Goal: Task Accomplishment & Management: Manage account settings

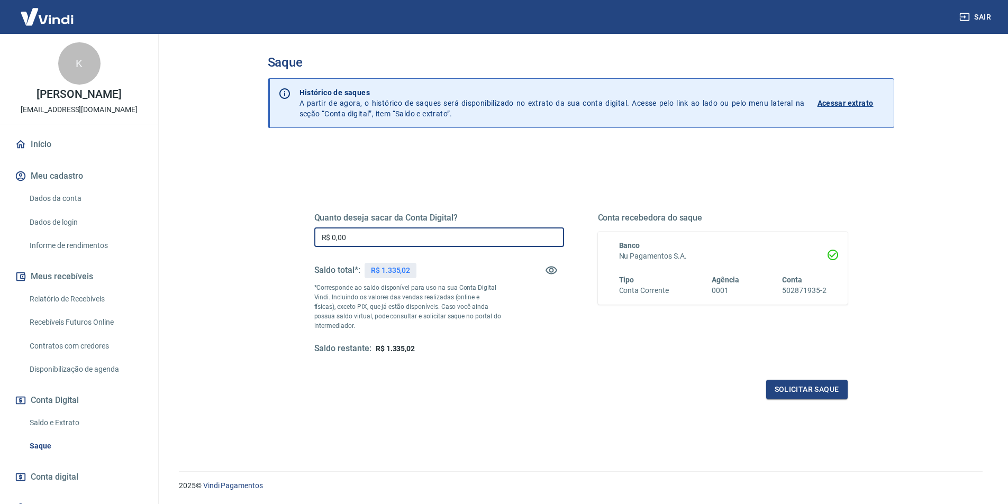
click at [383, 238] on input "R$ 0,00" at bounding box center [439, 238] width 250 height 20
type input "R$ 1.335,00"
click at [806, 385] on button "Solicitar saque" at bounding box center [807, 390] width 82 height 20
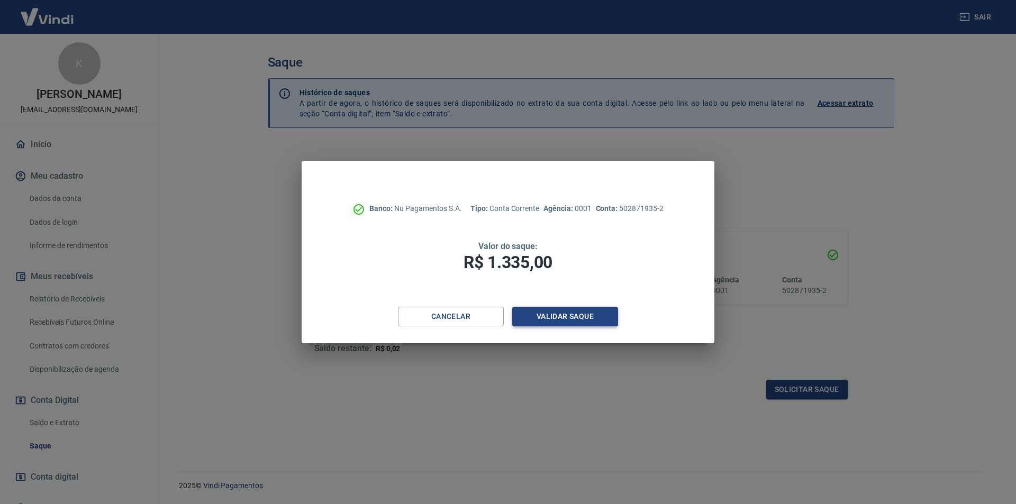
click at [585, 322] on button "Validar saque" at bounding box center [565, 317] width 106 height 20
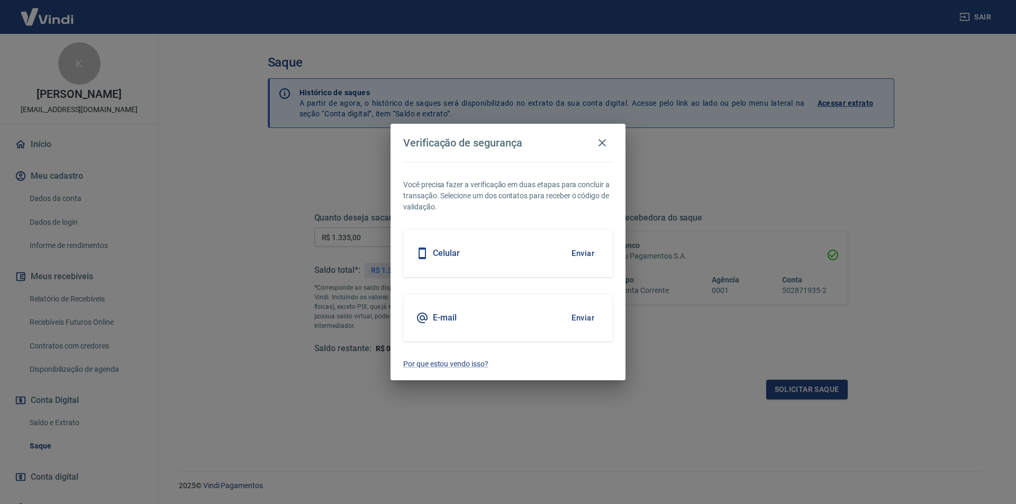
click at [576, 251] on button "Enviar" at bounding box center [583, 253] width 34 height 22
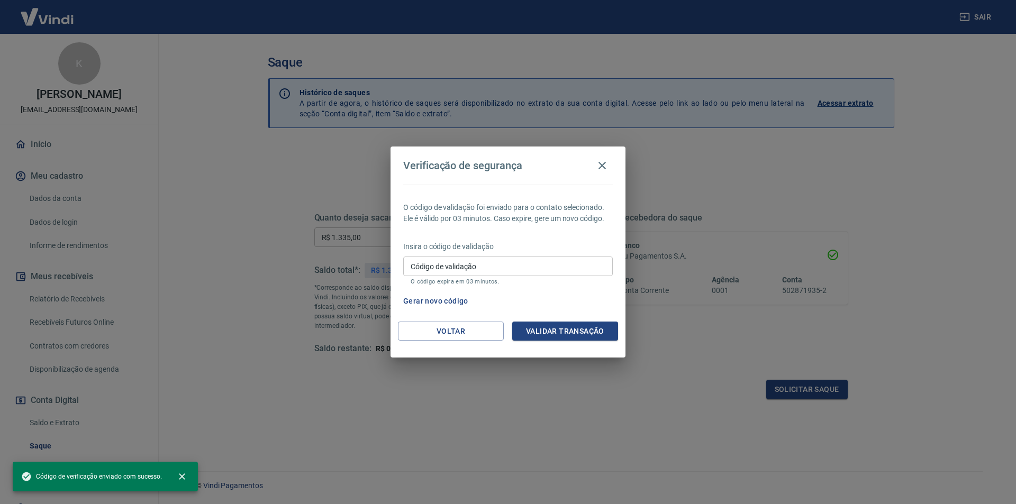
click at [516, 265] on input "Código de validação" at bounding box center [508, 267] width 210 height 20
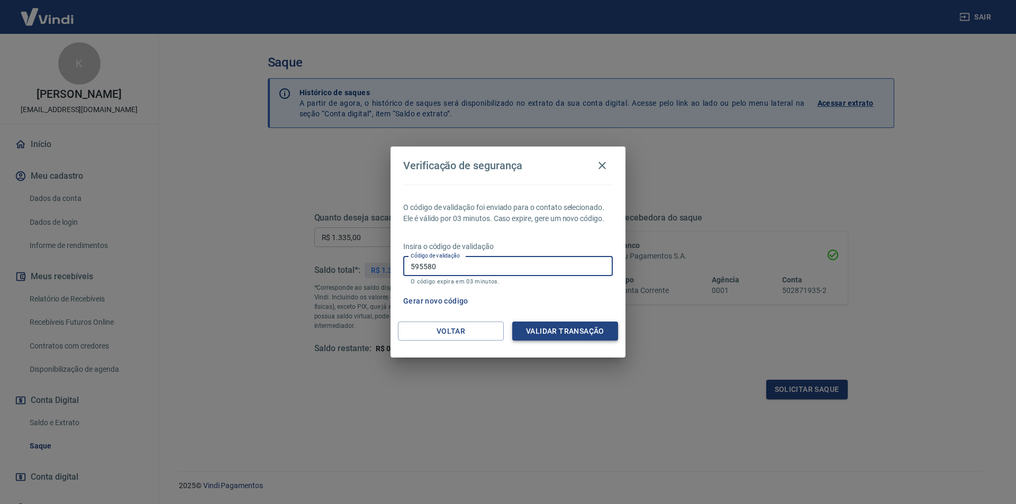
type input "595580"
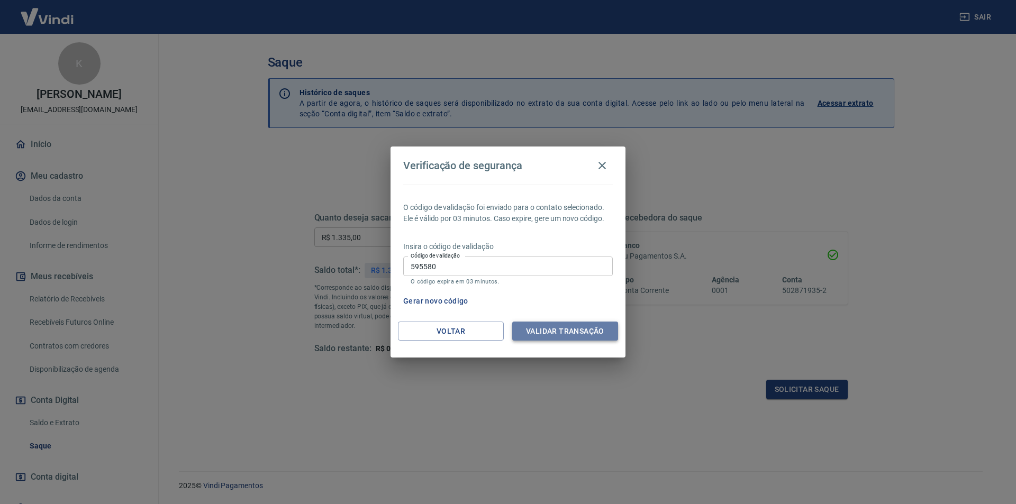
click at [572, 341] on button "Validar transação" at bounding box center [565, 332] width 106 height 20
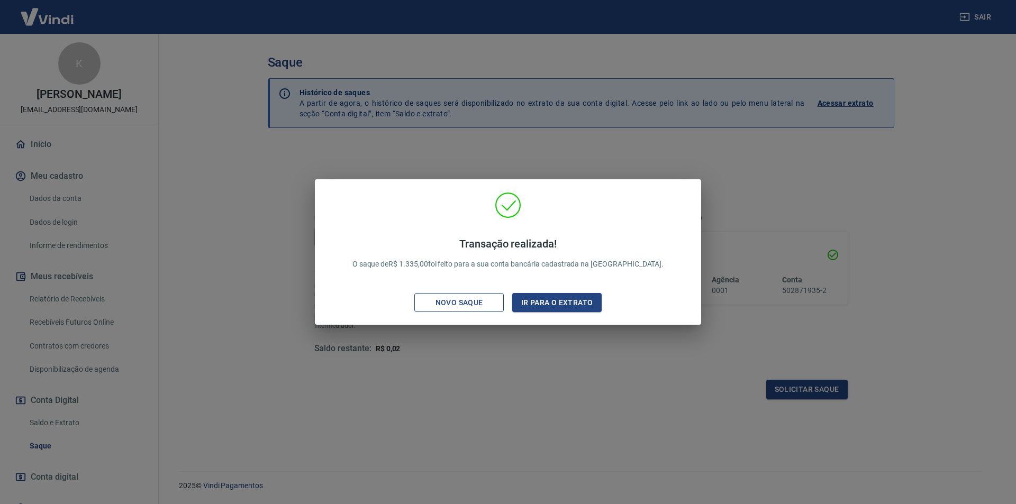
click at [486, 301] on div "Novo saque" at bounding box center [459, 302] width 73 height 13
